Goal: Go to known website: Access a specific website the user already knows

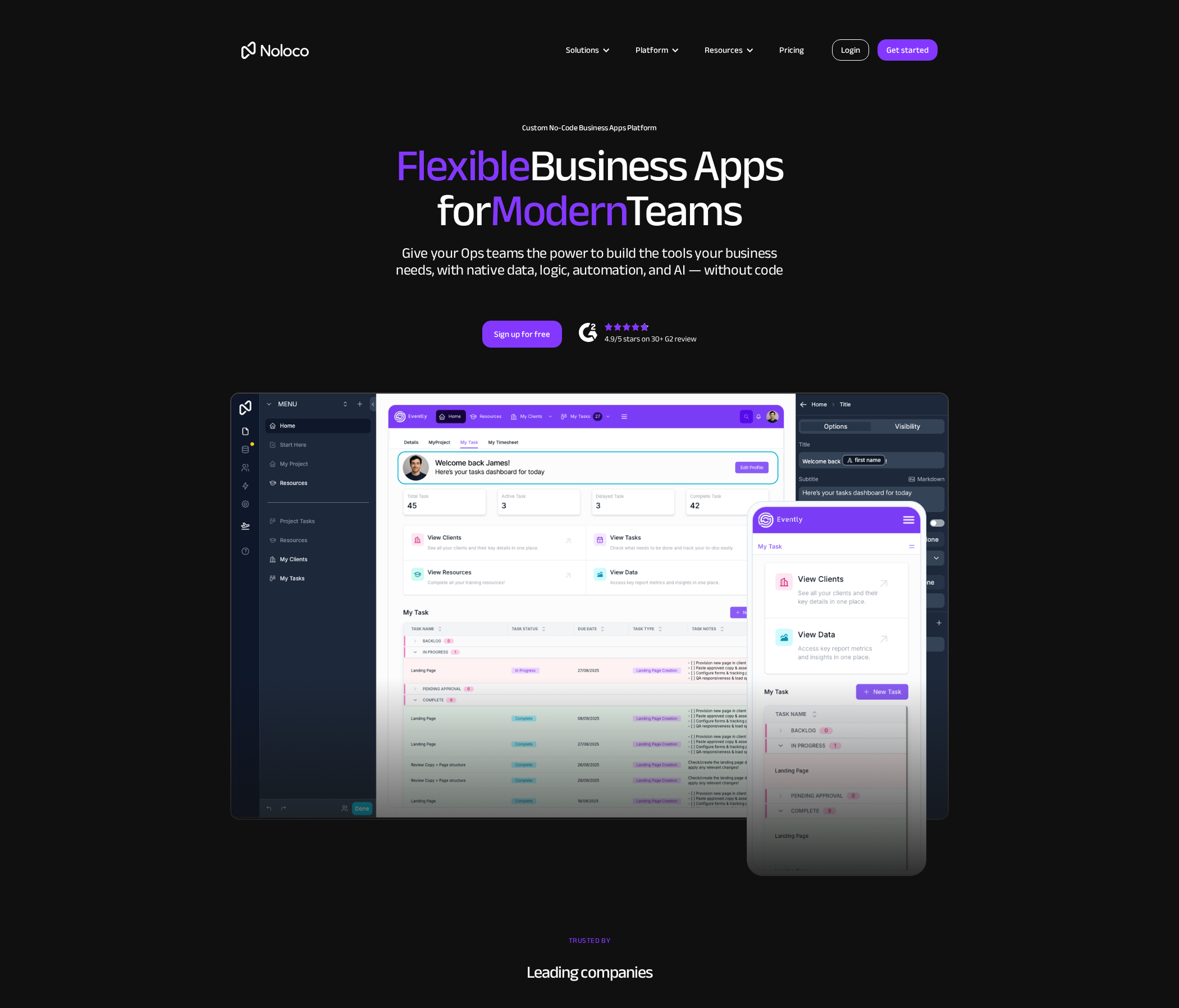
click at [854, 47] on link "Login" at bounding box center [850, 49] width 37 height 21
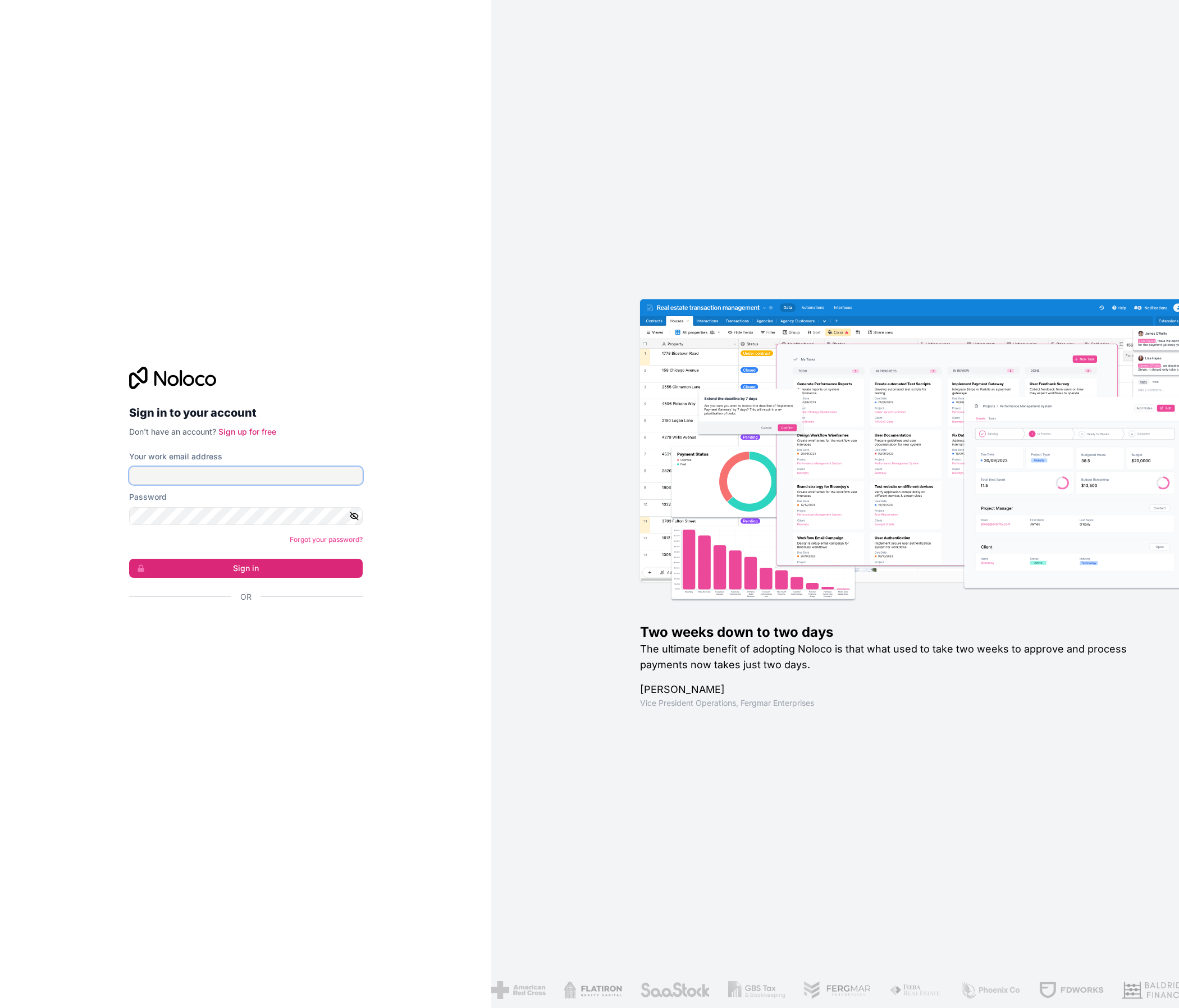
click at [229, 477] on input "Your work email address" at bounding box center [245, 476] width 233 height 18
click at [306, 407] on h2 "Sign in to your account" at bounding box center [245, 413] width 233 height 20
click at [269, 324] on div "Sign in to your account Don't have an account? Sign up for free Your work email…" at bounding box center [245, 504] width 491 height 1008
click at [179, 379] on icon at bounding box center [172, 377] width 87 height 22
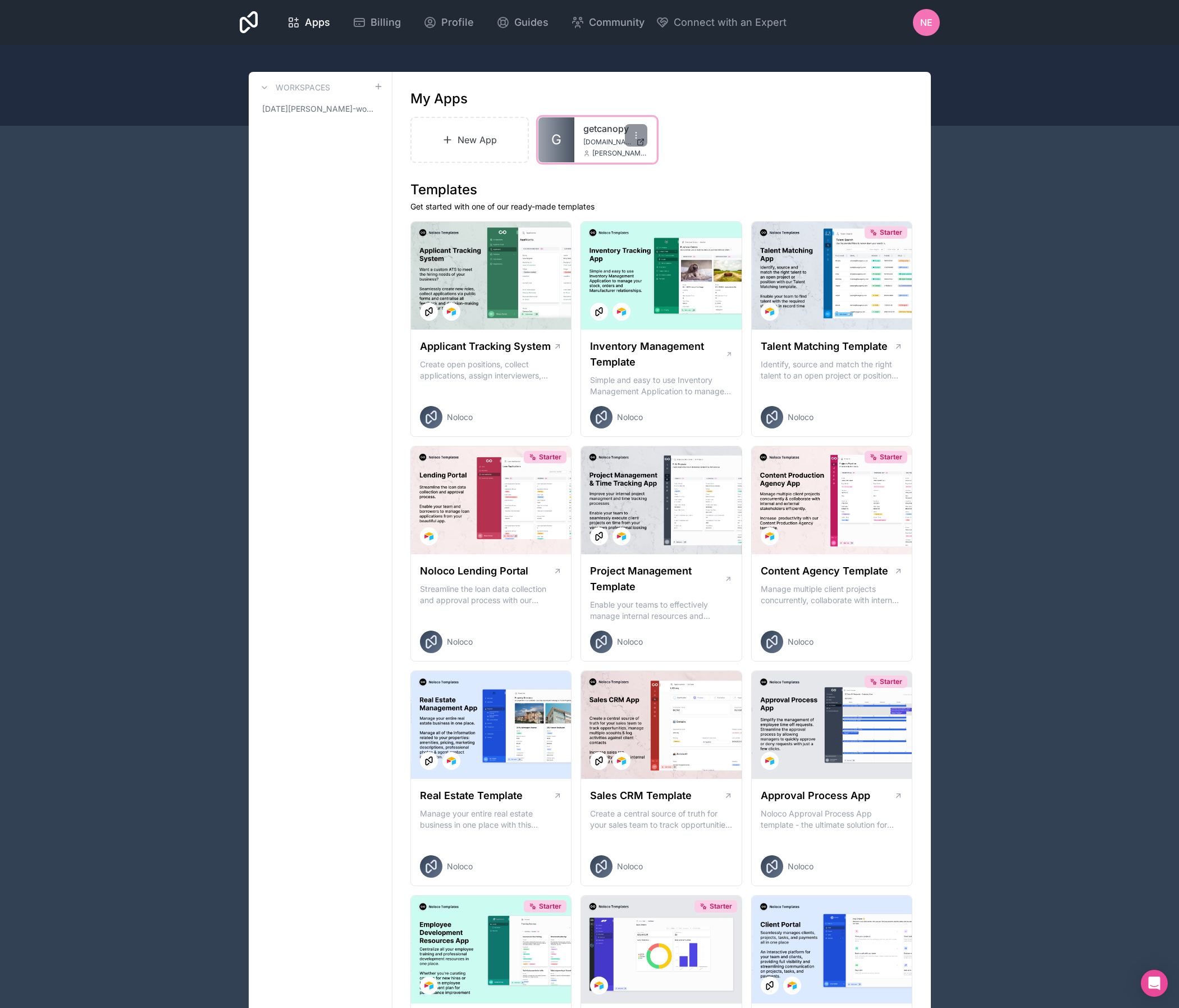
click at [594, 128] on link "getcanopy" at bounding box center [615, 128] width 64 height 13
